Goal: Task Accomplishment & Management: Complete application form

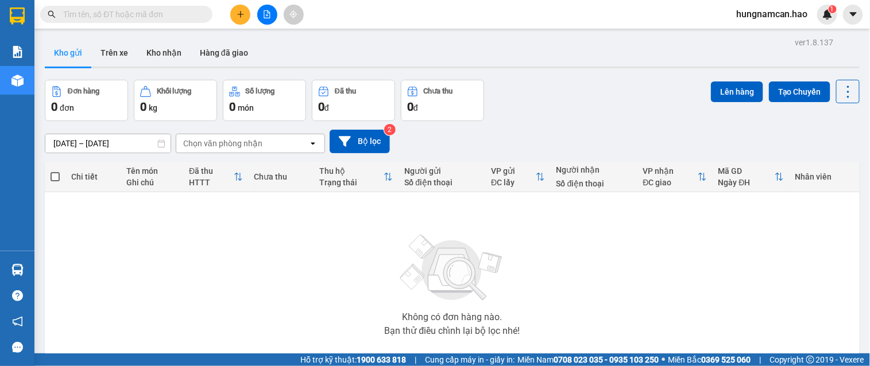
click at [242, 7] on button at bounding box center [240, 15] width 20 height 20
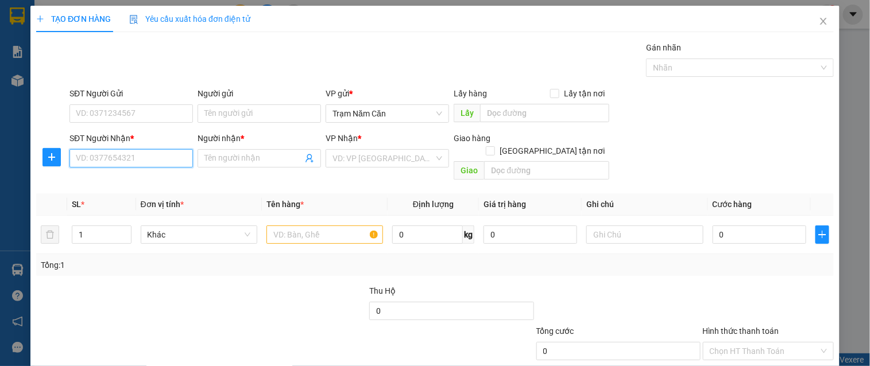
click at [93, 155] on input "SĐT Người Nhận *" at bounding box center [131, 158] width 123 height 18
type input "0705734249"
click at [257, 161] on input "Người nhận *" at bounding box center [253, 158] width 98 height 13
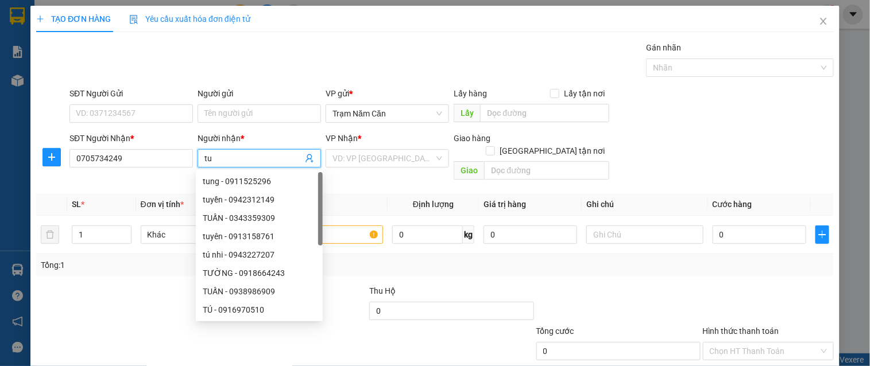
type input "t"
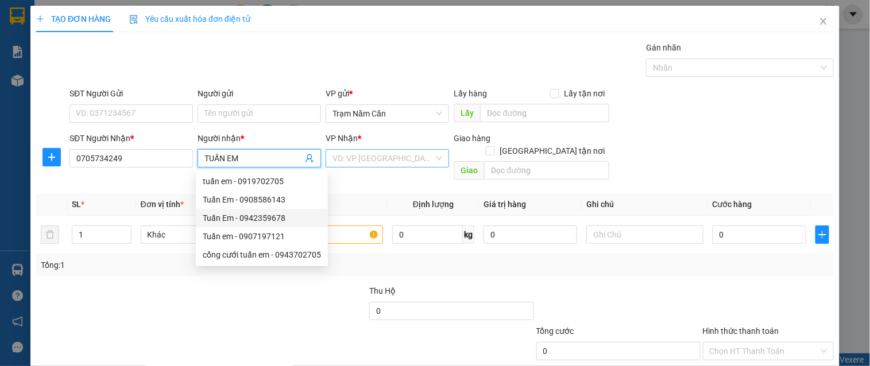
type input "TUẤN EM"
click at [380, 162] on input "search" at bounding box center [384, 158] width 102 height 17
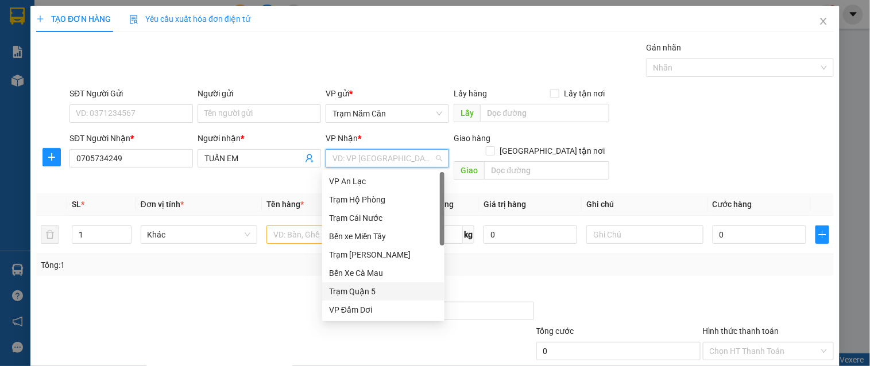
click at [349, 293] on div "Trạm Quận 5" at bounding box center [383, 291] width 109 height 13
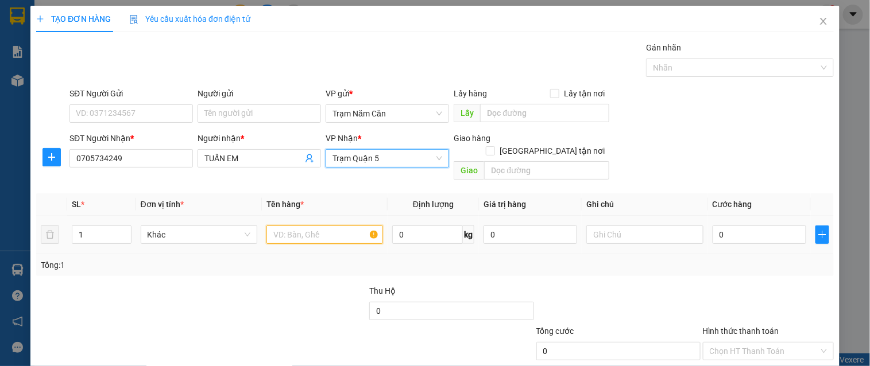
click at [298, 226] on input "text" at bounding box center [325, 235] width 117 height 18
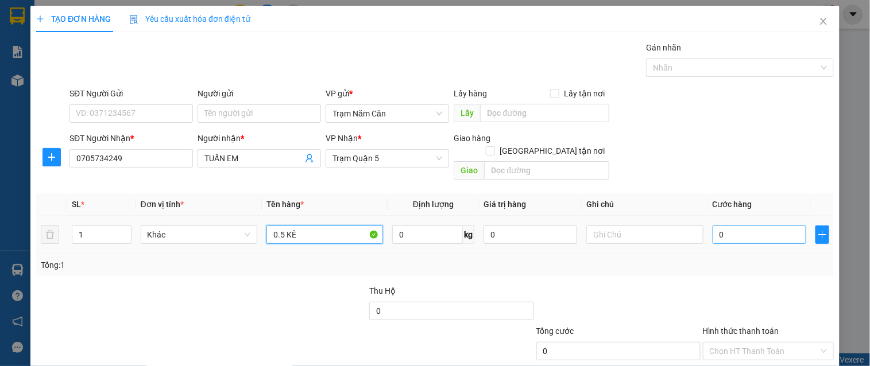
type input "0.5 KÊ"
click at [751, 230] on input "0" at bounding box center [760, 235] width 94 height 18
type input "008"
type input "8"
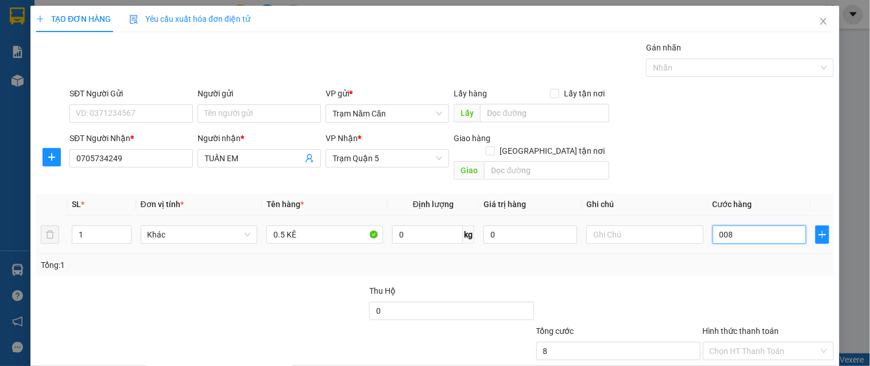
type input "0.080"
type input "80"
type input "80.000"
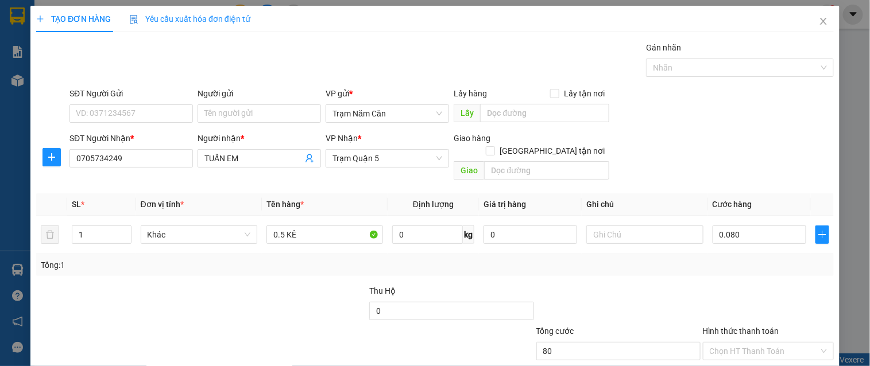
type input "80.000"
click at [722, 285] on div at bounding box center [768, 305] width 133 height 40
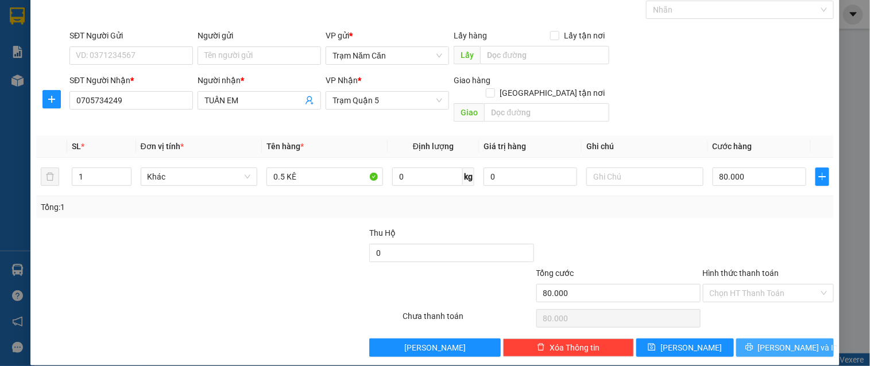
click at [767, 330] on span "[PERSON_NAME] và In" at bounding box center [798, 348] width 80 height 13
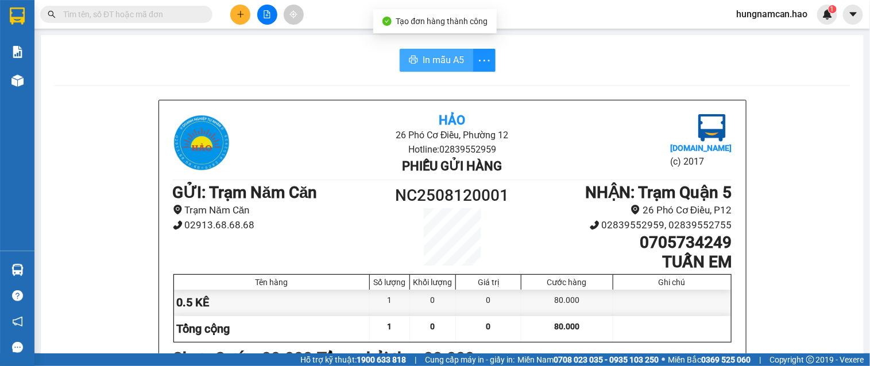
click at [455, 64] on span "In mẫu A5" at bounding box center [443, 60] width 41 height 14
